Goal: Task Accomplishment & Management: Manage account settings

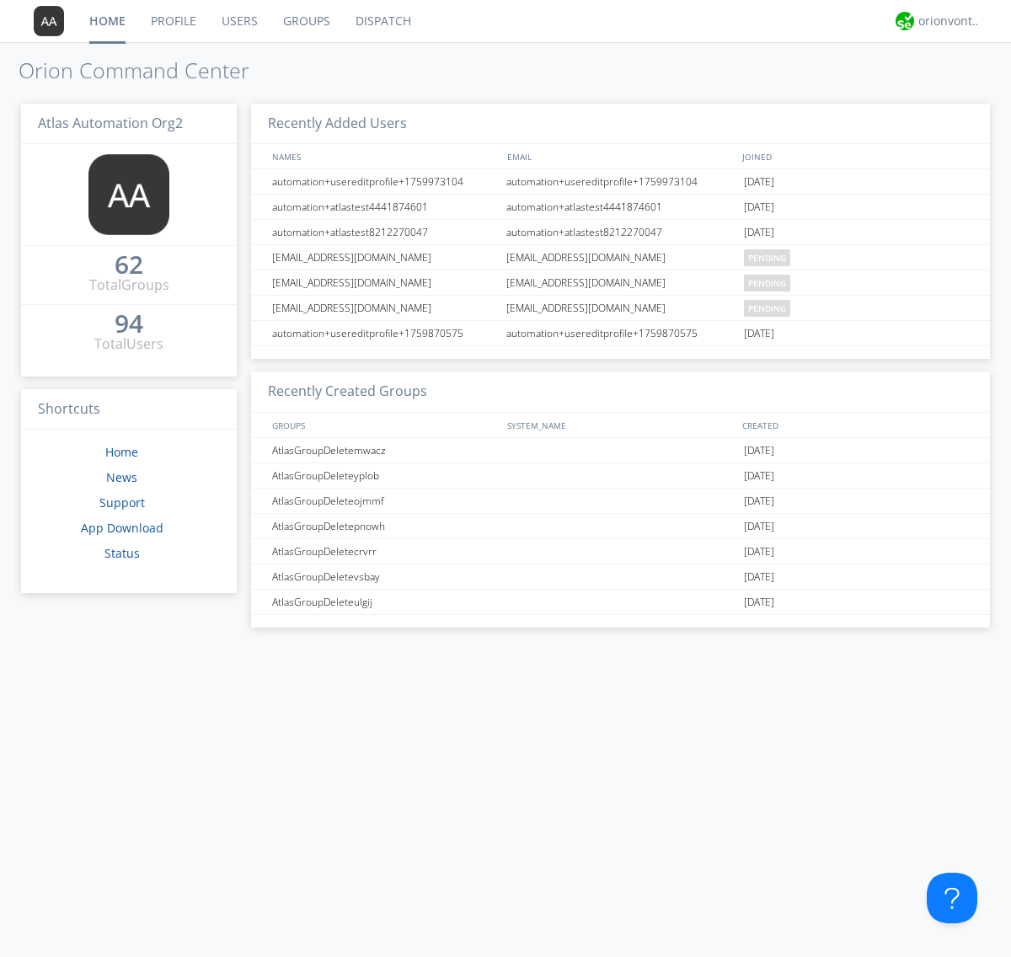
click at [238, 21] on link "Users" at bounding box center [239, 21] width 61 height 42
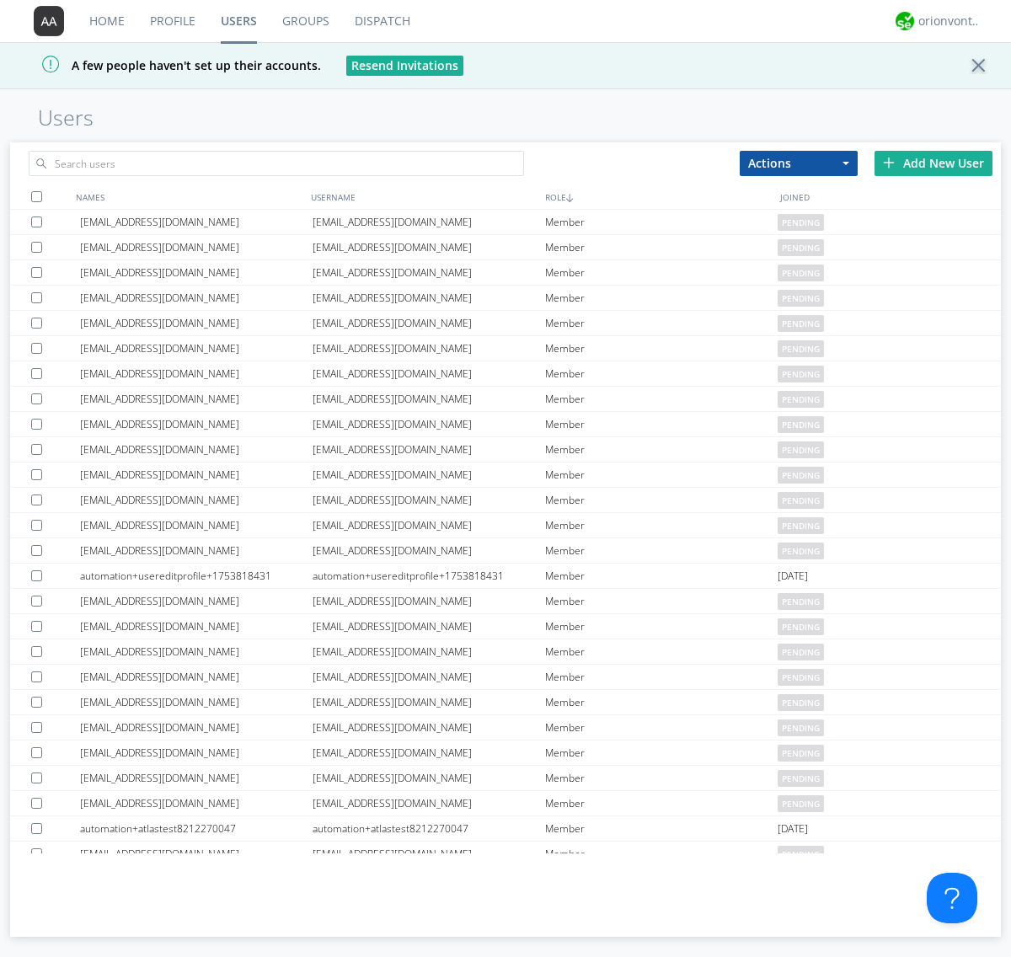
click at [933, 163] on div "Add New User" at bounding box center [933, 163] width 118 height 25
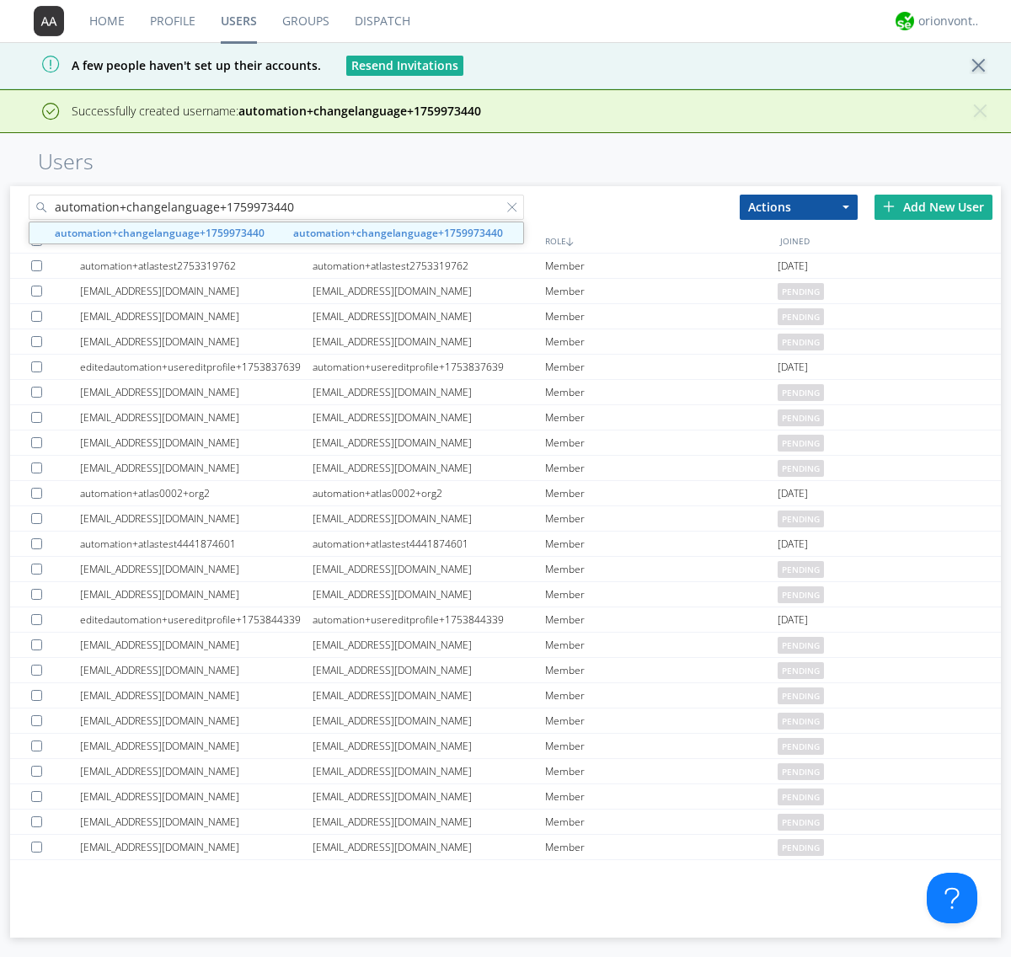
type input "automation+changelanguage+1759973440"
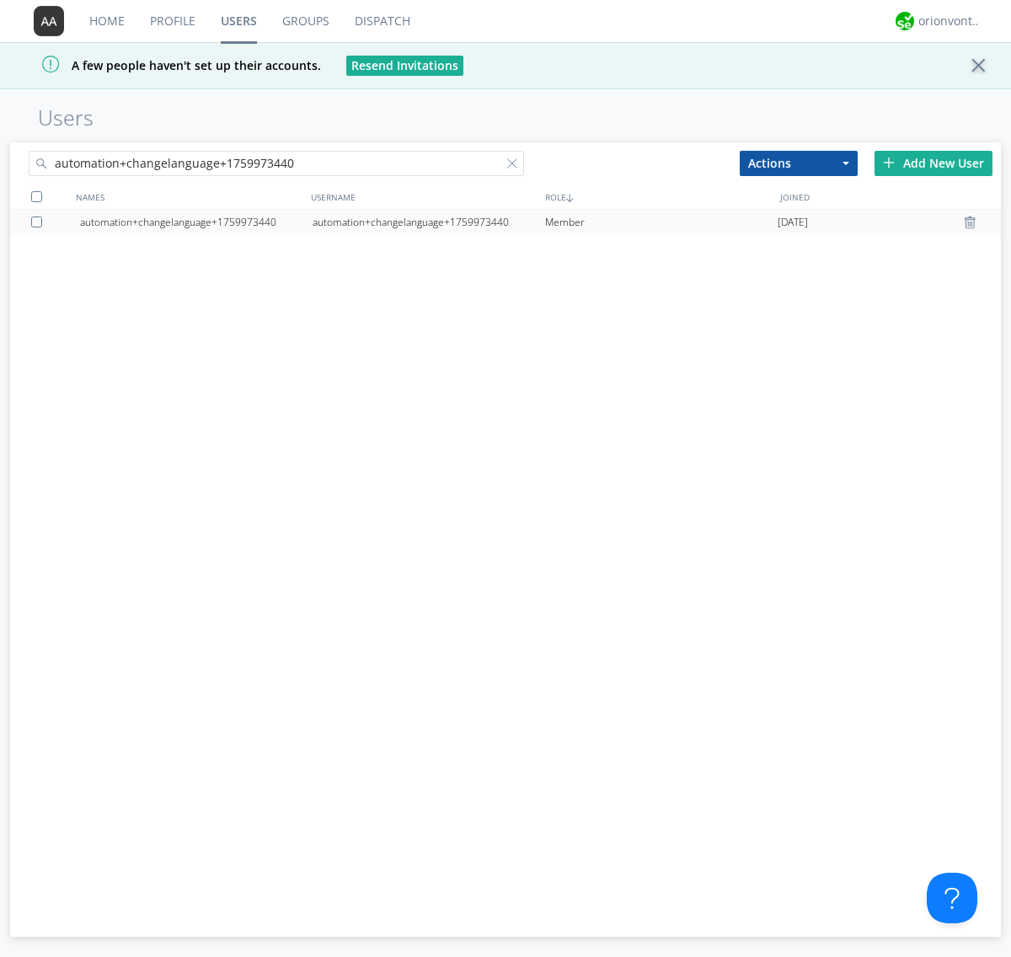
click at [428, 222] on div "automation+changelanguage+1759973440" at bounding box center [428, 222] width 232 height 25
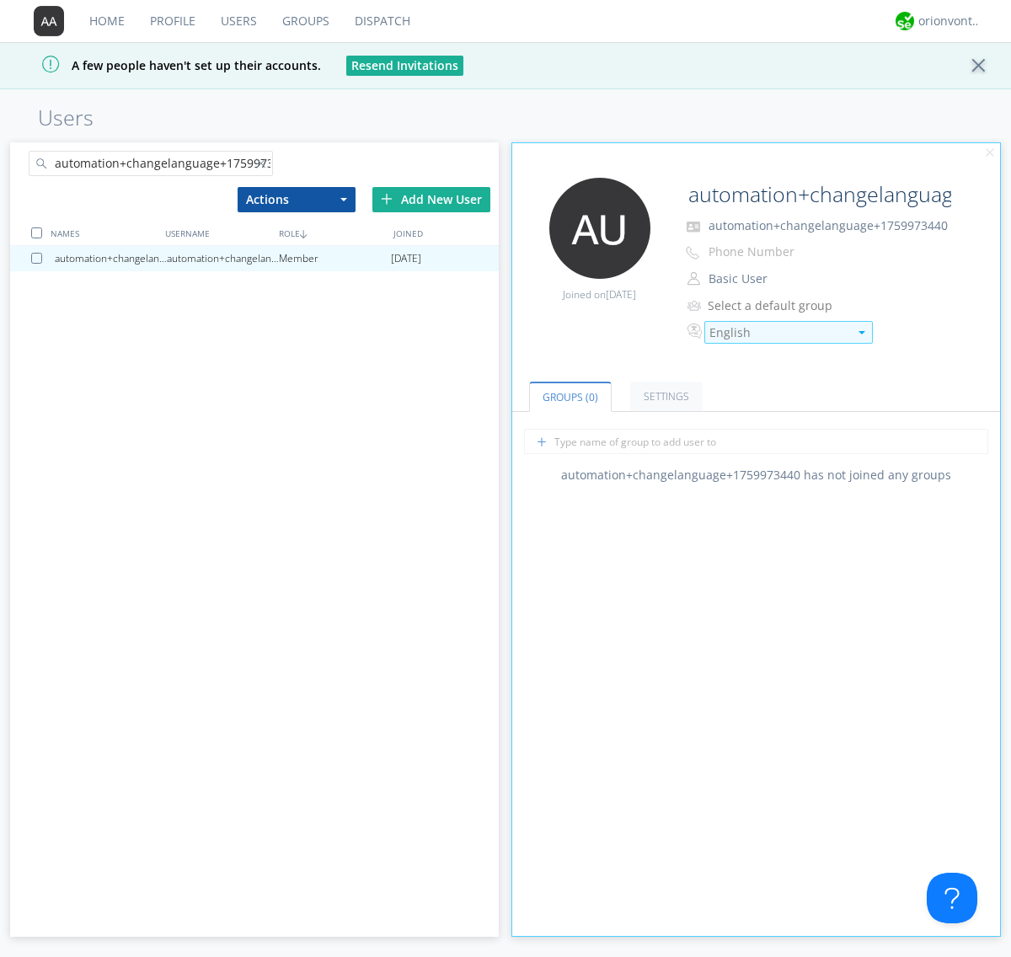
click at [778, 332] on div "English" at bounding box center [778, 332] width 139 height 17
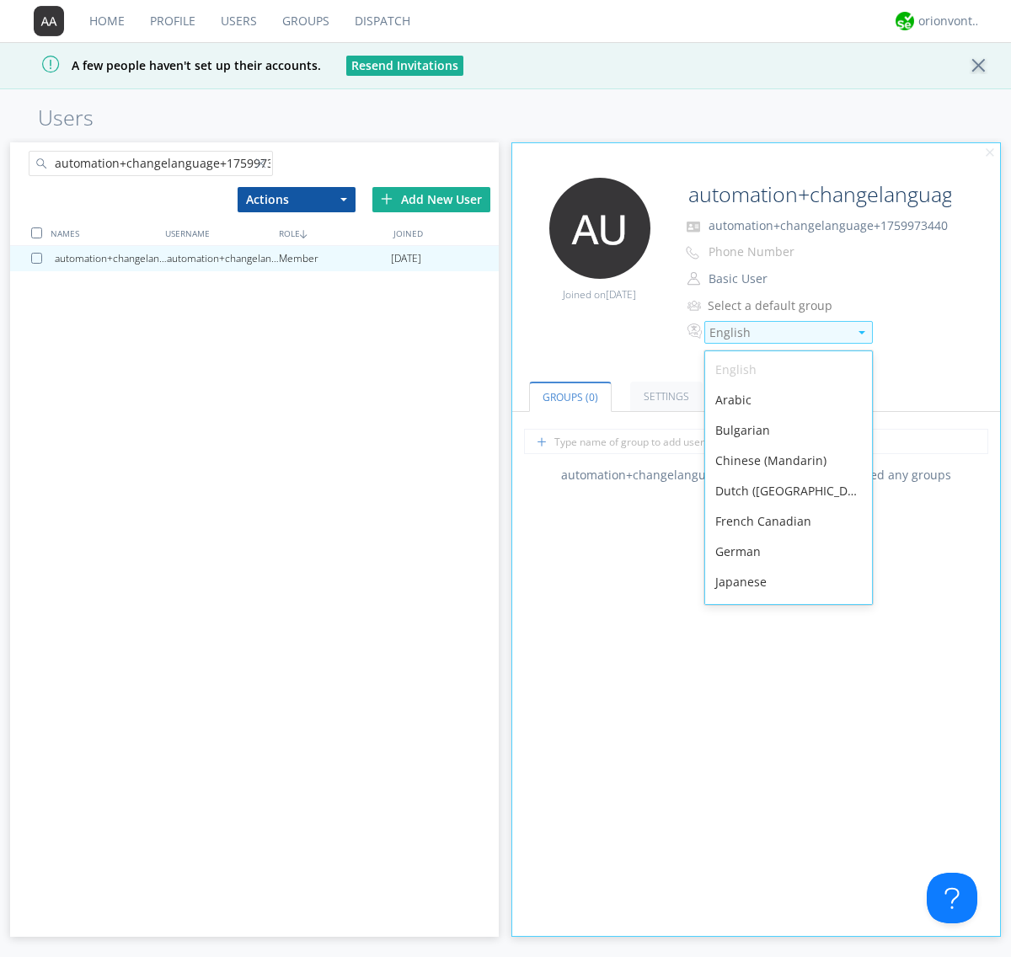
scroll to position [239, 0]
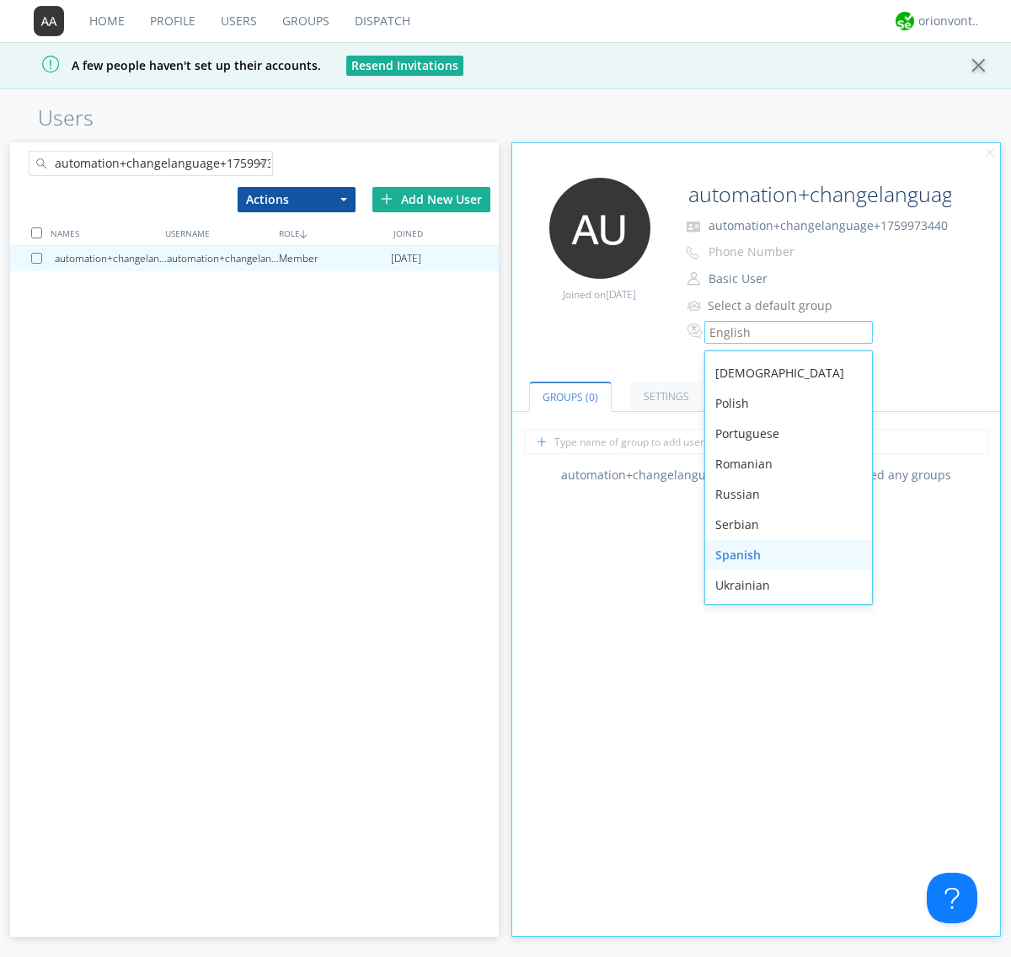
click at [784, 555] on div "Spanish" at bounding box center [788, 555] width 167 height 30
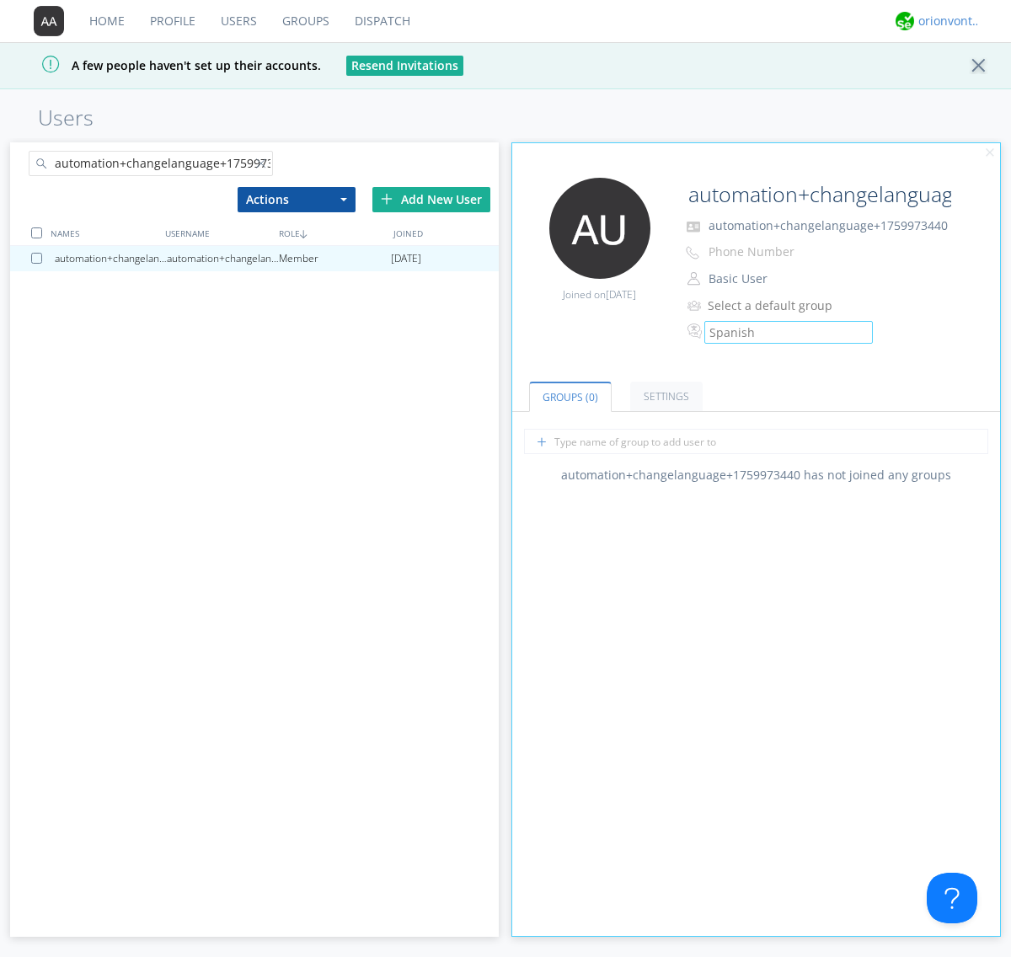
click at [945, 21] on div "orionvontas+atlas+automation+org2" at bounding box center [949, 21] width 63 height 17
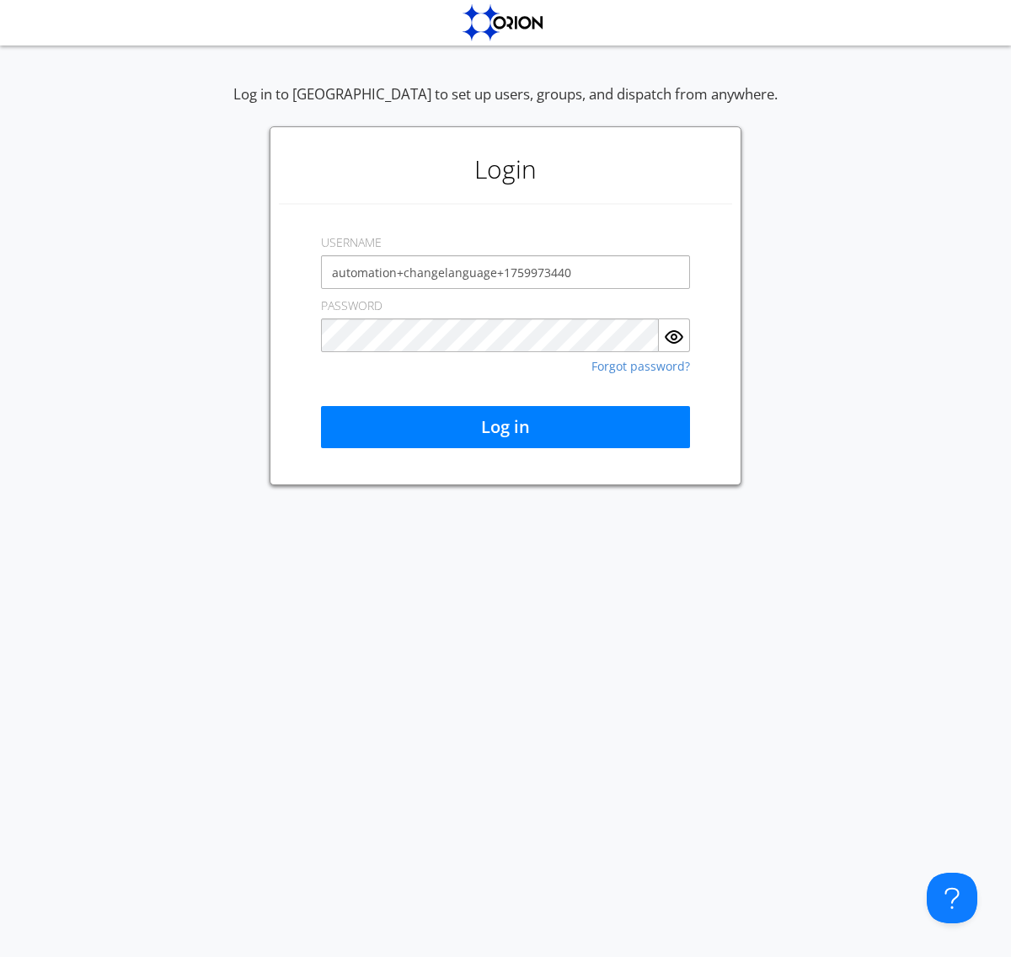
type input "automation+changelanguage+1759973440"
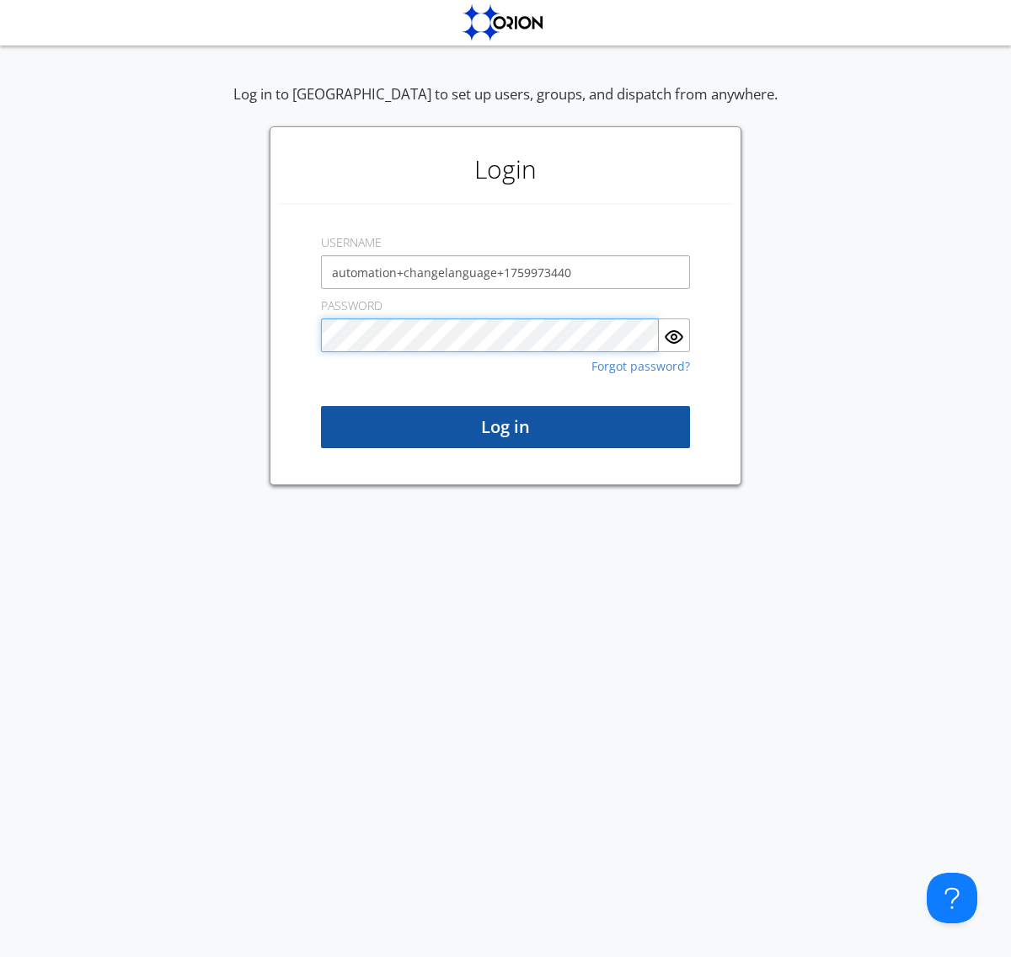
click at [505, 427] on button "Log in" at bounding box center [505, 427] width 369 height 42
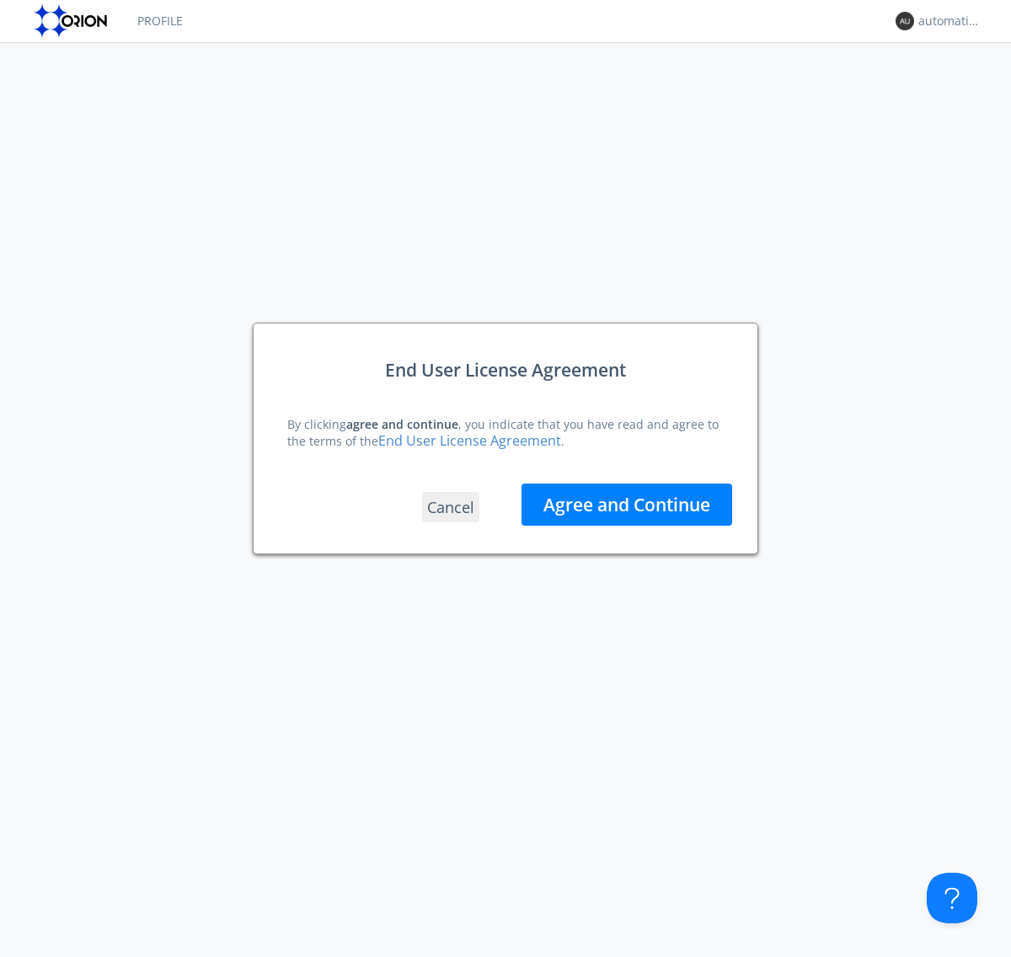
click at [627, 505] on button "Agree and Continue" at bounding box center [626, 504] width 211 height 42
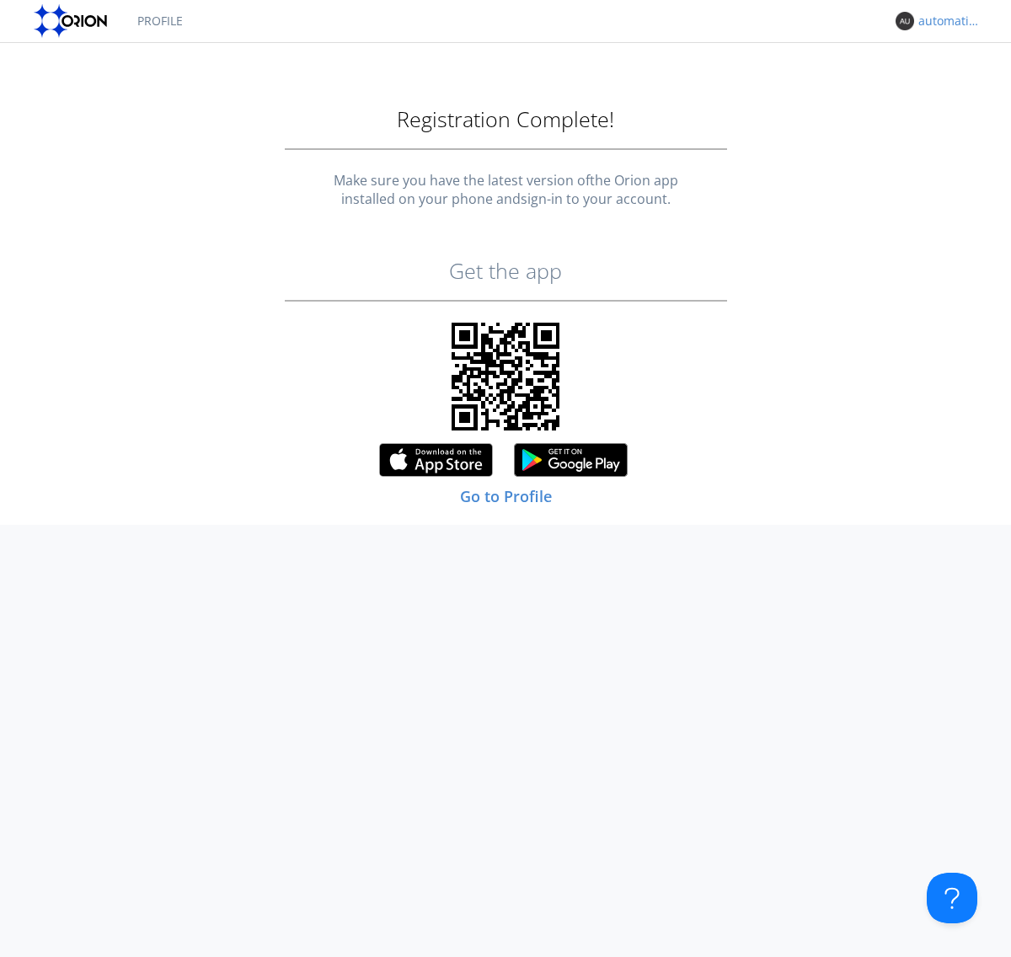
click at [159, 21] on link "Profile" at bounding box center [160, 21] width 71 height 42
click at [945, 21] on div "automation+changelanguage+1759973440" at bounding box center [949, 21] width 63 height 17
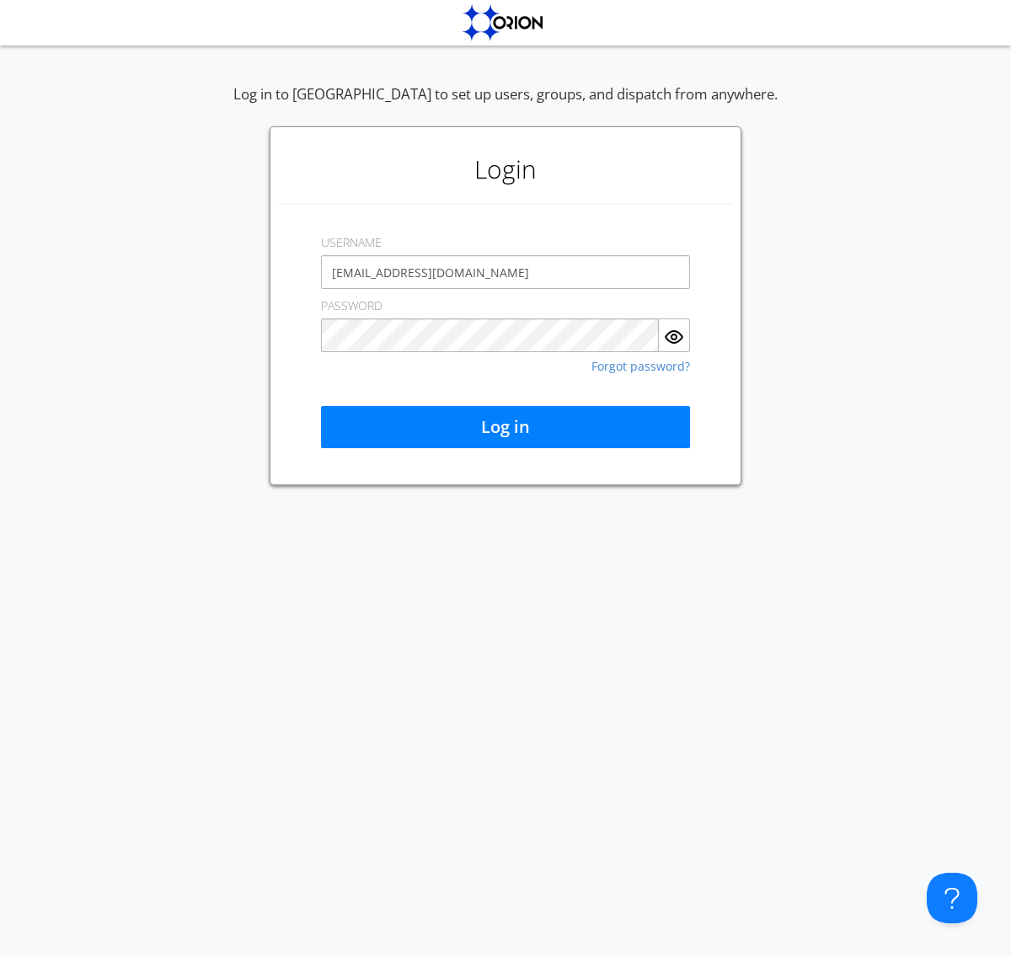
type input "[EMAIL_ADDRESS][DOMAIN_NAME]"
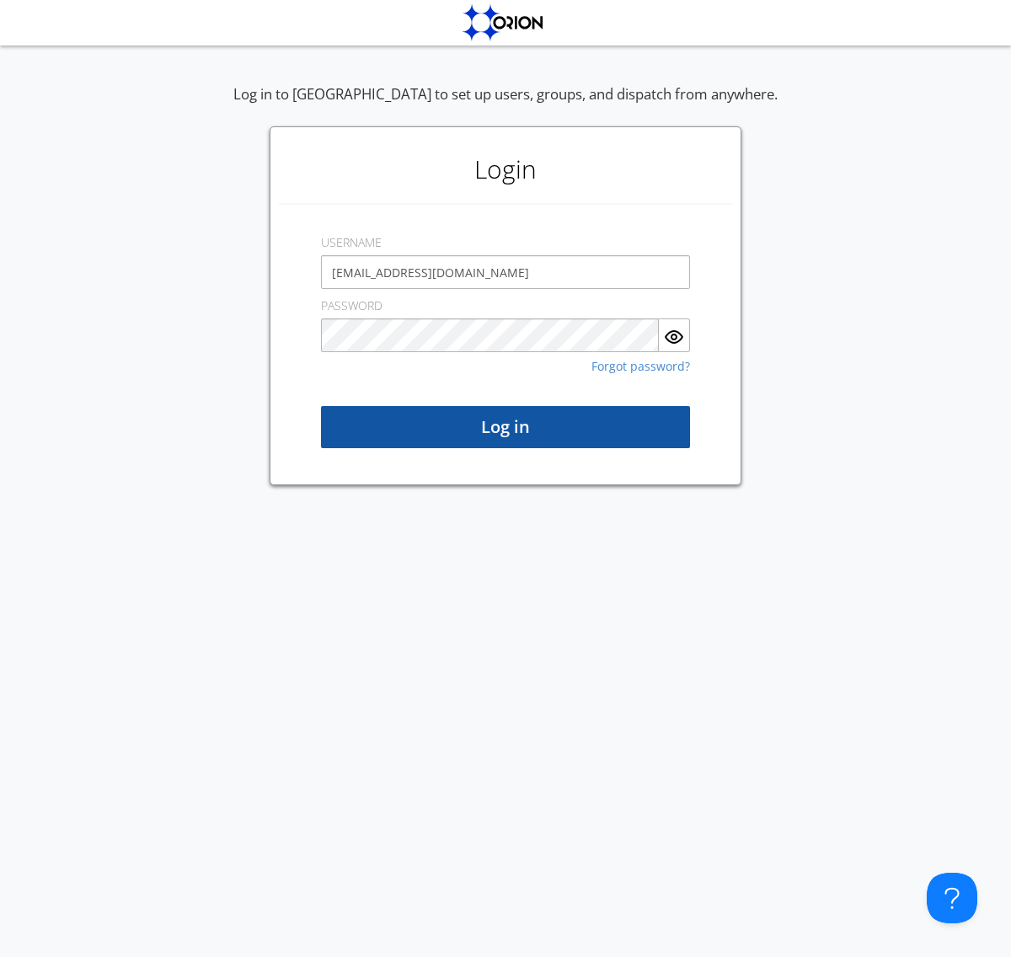
click at [505, 427] on button "Log in" at bounding box center [505, 427] width 369 height 42
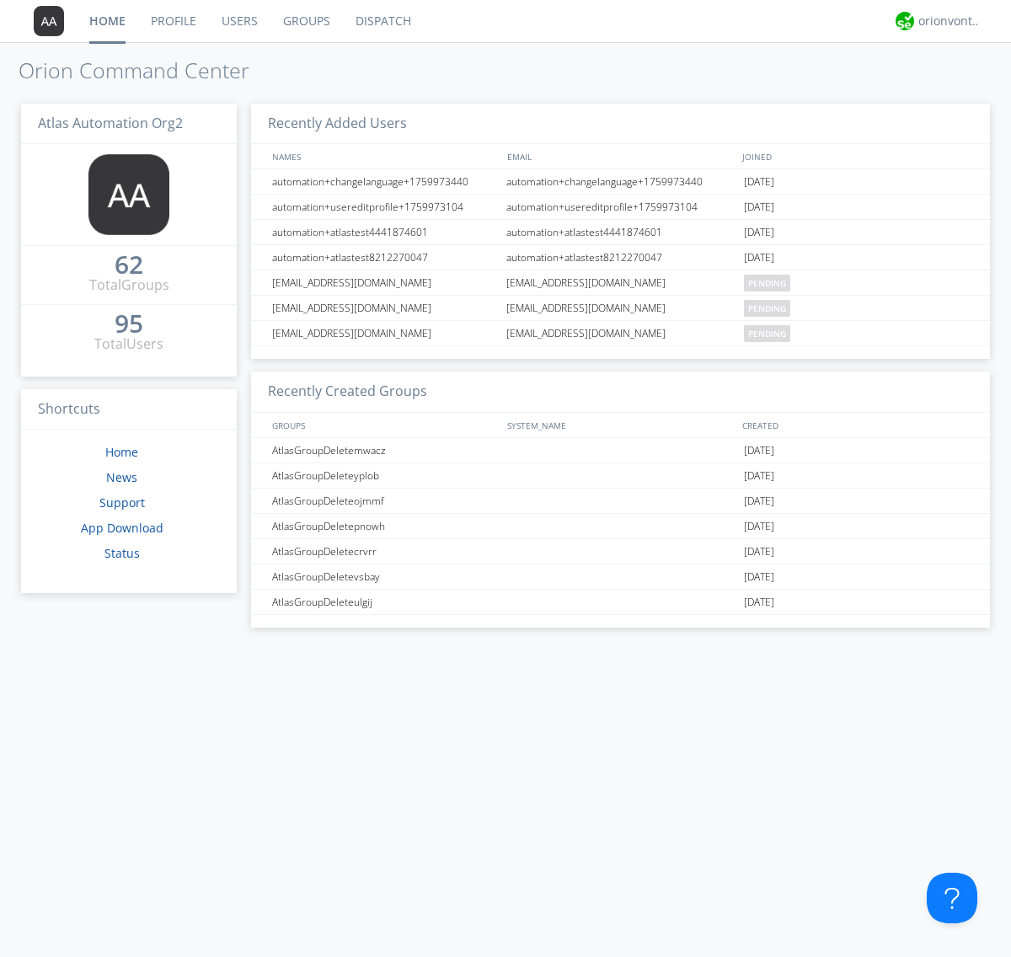
click at [238, 21] on link "Users" at bounding box center [239, 21] width 61 height 42
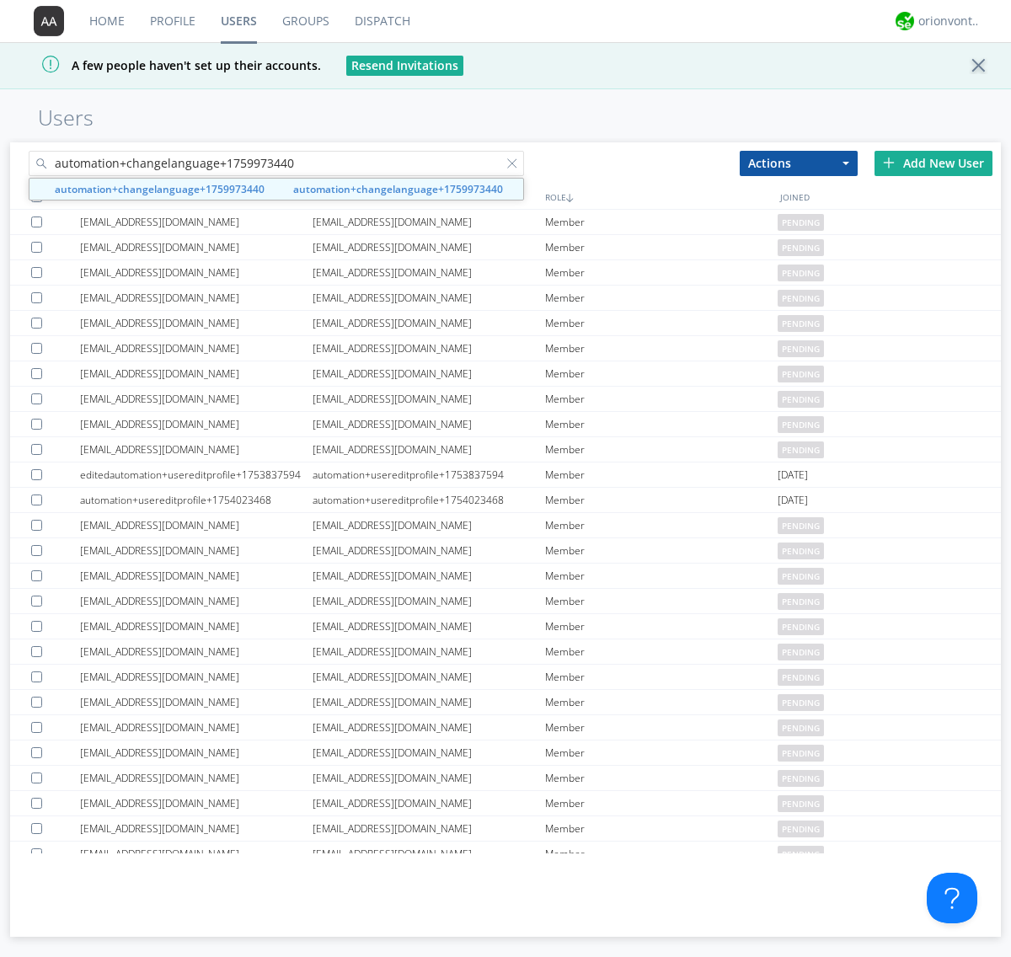
type input "automation+changelanguage+1759973440"
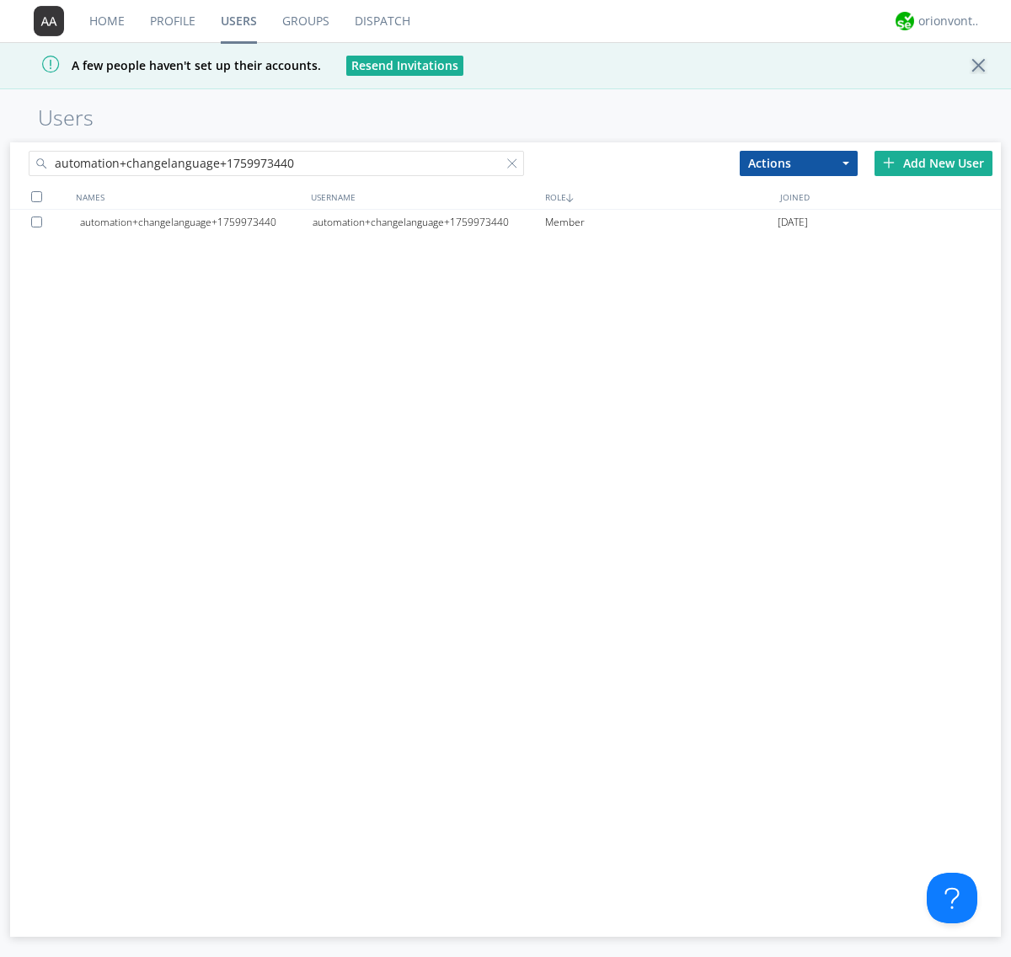
click at [40, 222] on div at bounding box center [39, 221] width 17 height 11
click at [798, 163] on button "Actions" at bounding box center [799, 163] width 118 height 25
click at [0, 0] on link "Delete User" at bounding box center [0, 0] width 0 height 0
